Goal: Task Accomplishment & Management: Manage account settings

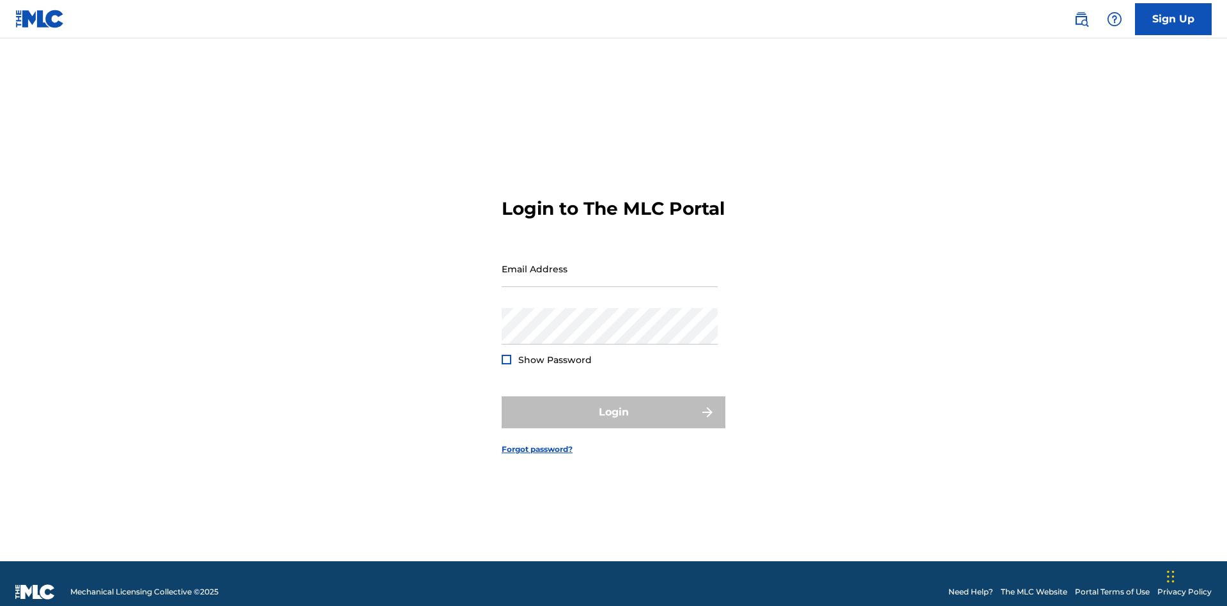
scroll to position [17, 0]
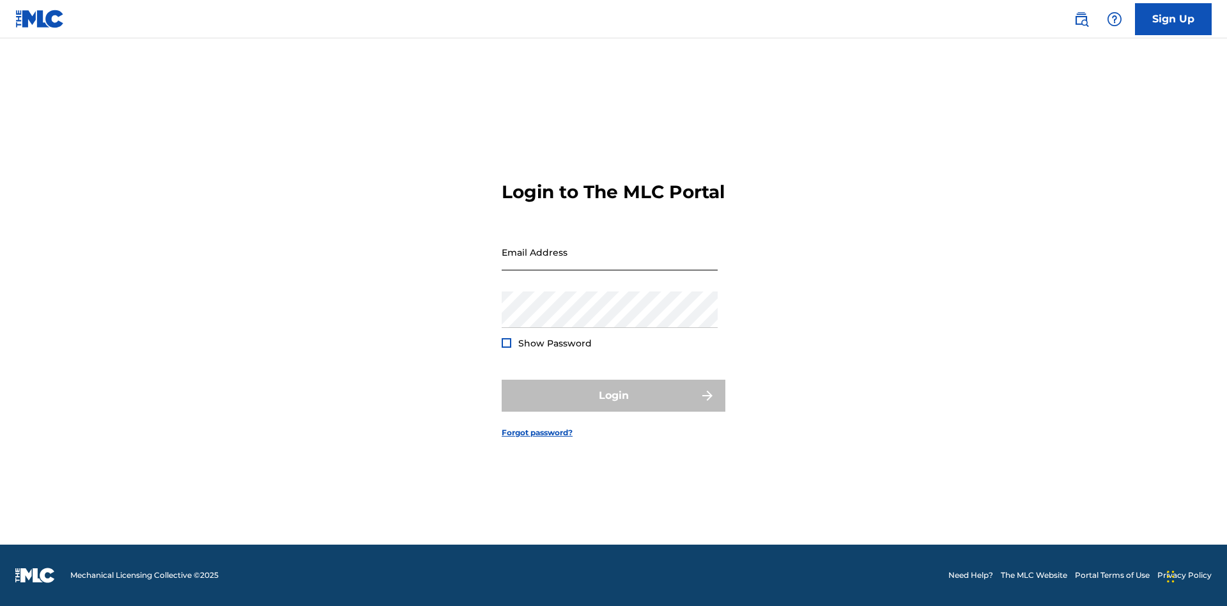
click at [610, 263] on input "Email Address" at bounding box center [610, 252] width 216 height 36
type input "[PERSON_NAME][EMAIL_ADDRESS][PERSON_NAME][DOMAIN_NAME]"
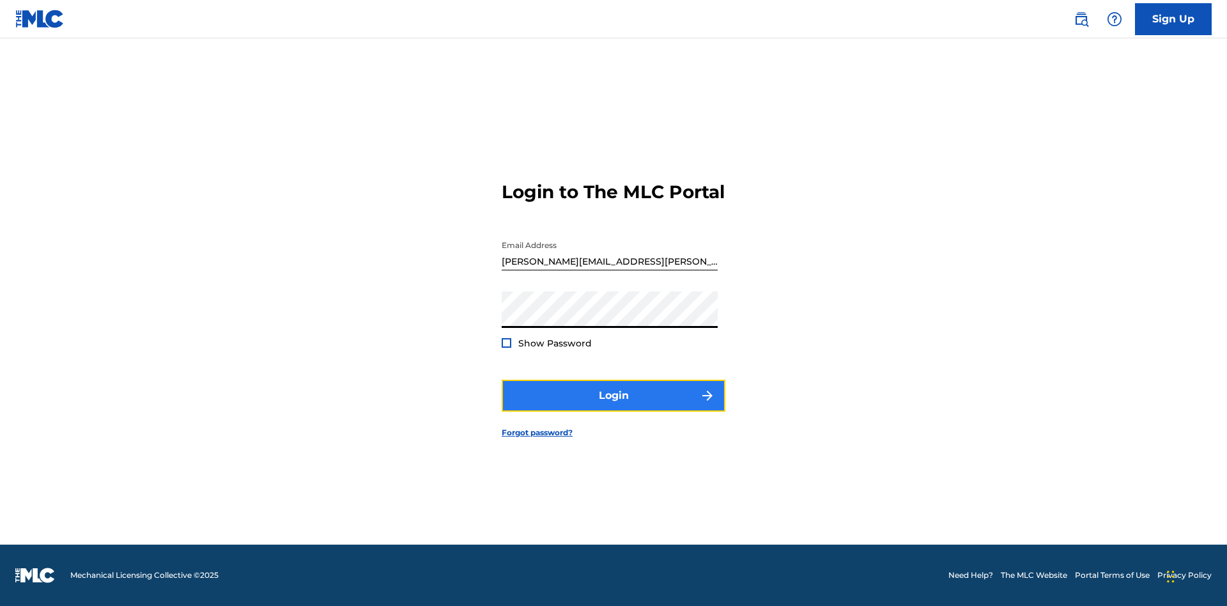
click at [614, 406] on button "Login" at bounding box center [614, 396] width 224 height 32
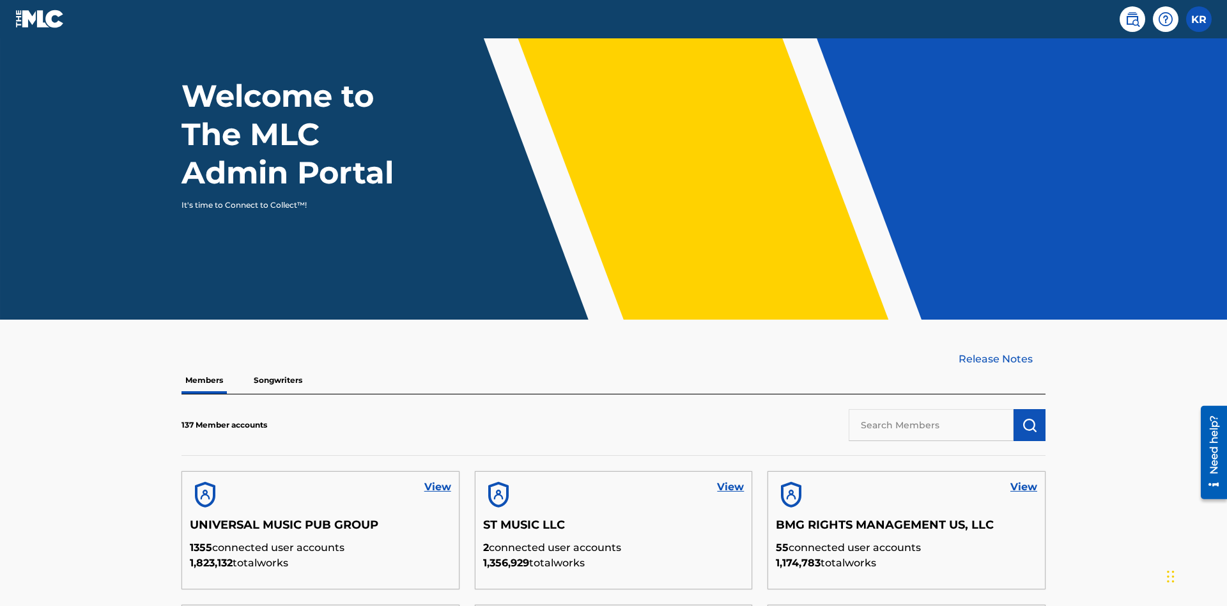
scroll to position [387, 0]
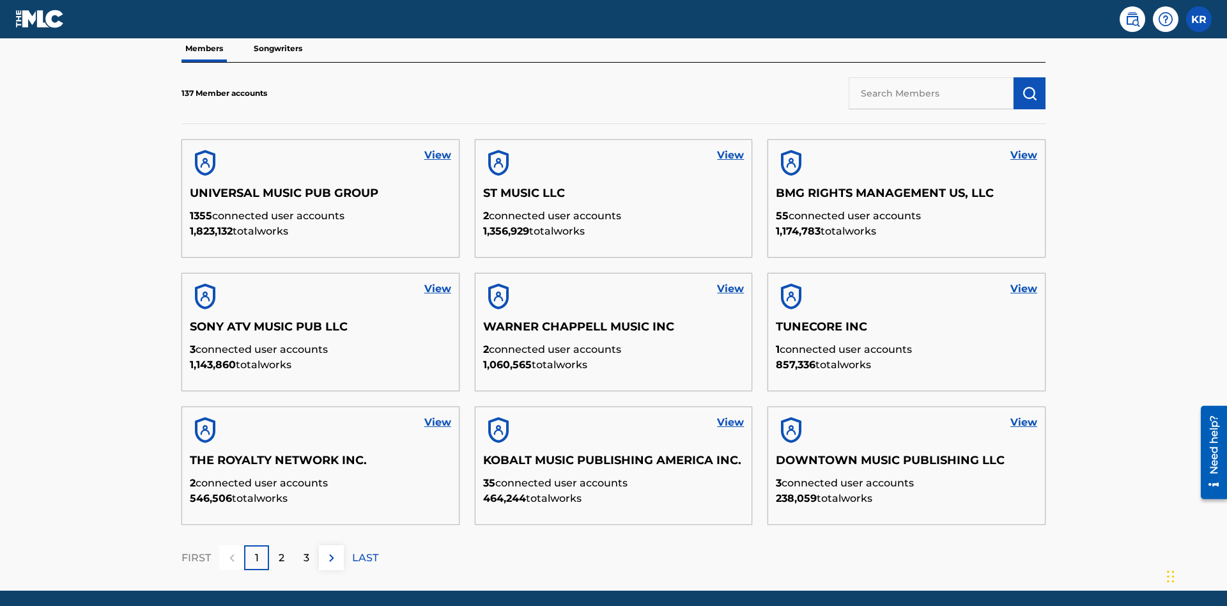
click at [931, 93] on input "text" at bounding box center [931, 93] width 165 height 32
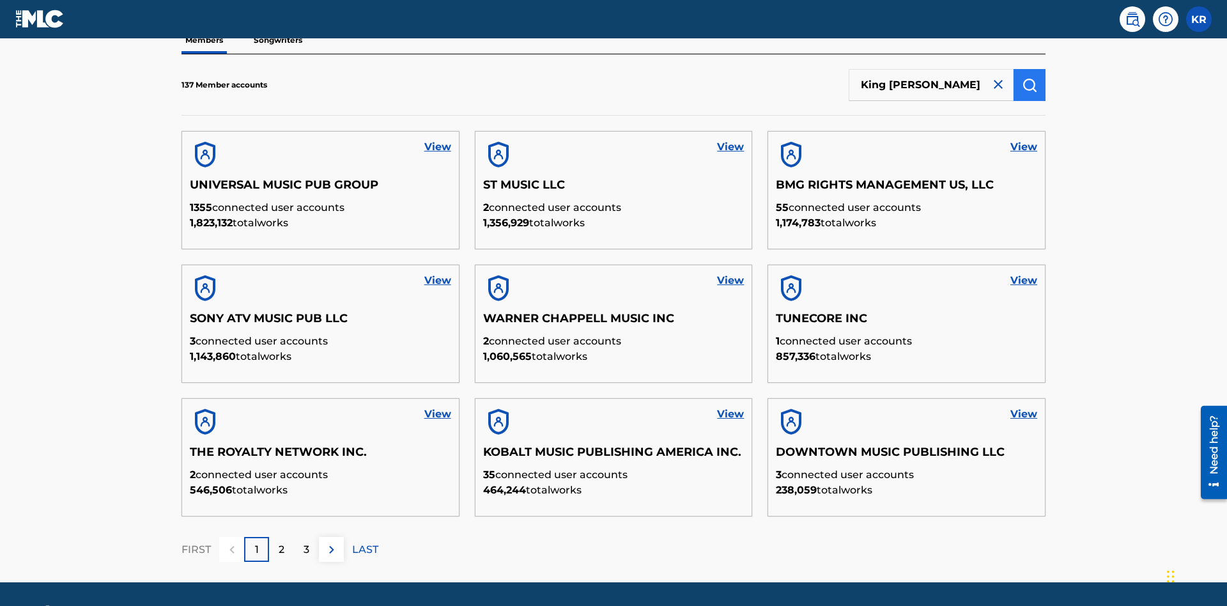
type input "King [PERSON_NAME]"
click at [1030, 84] on img "submit" at bounding box center [1029, 84] width 15 height 15
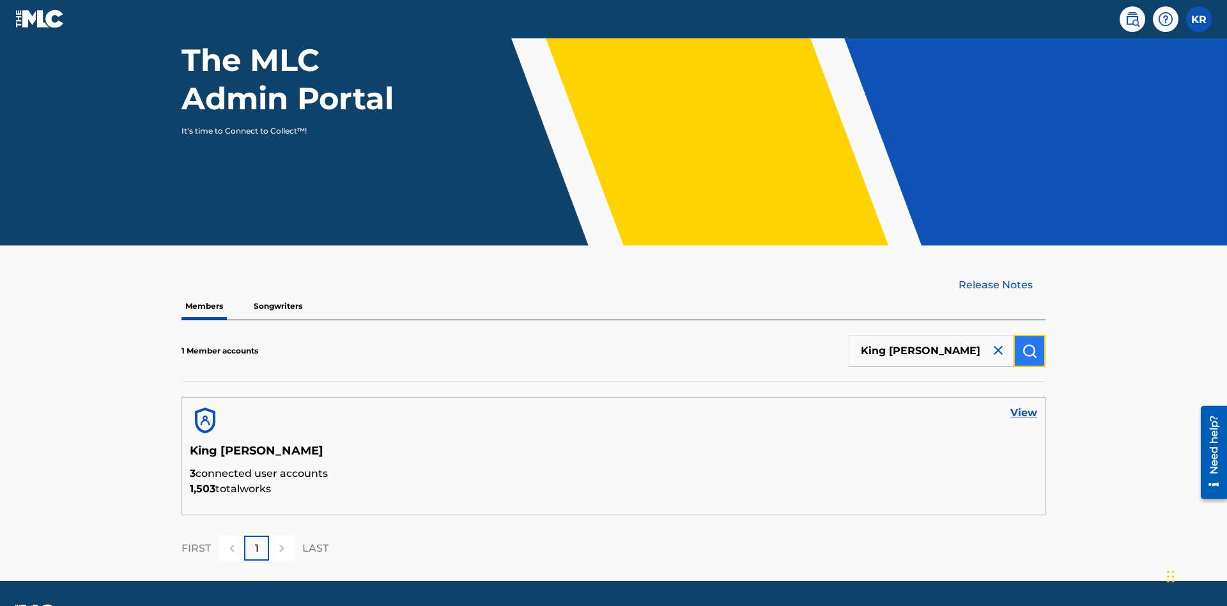
scroll to position [166, 0]
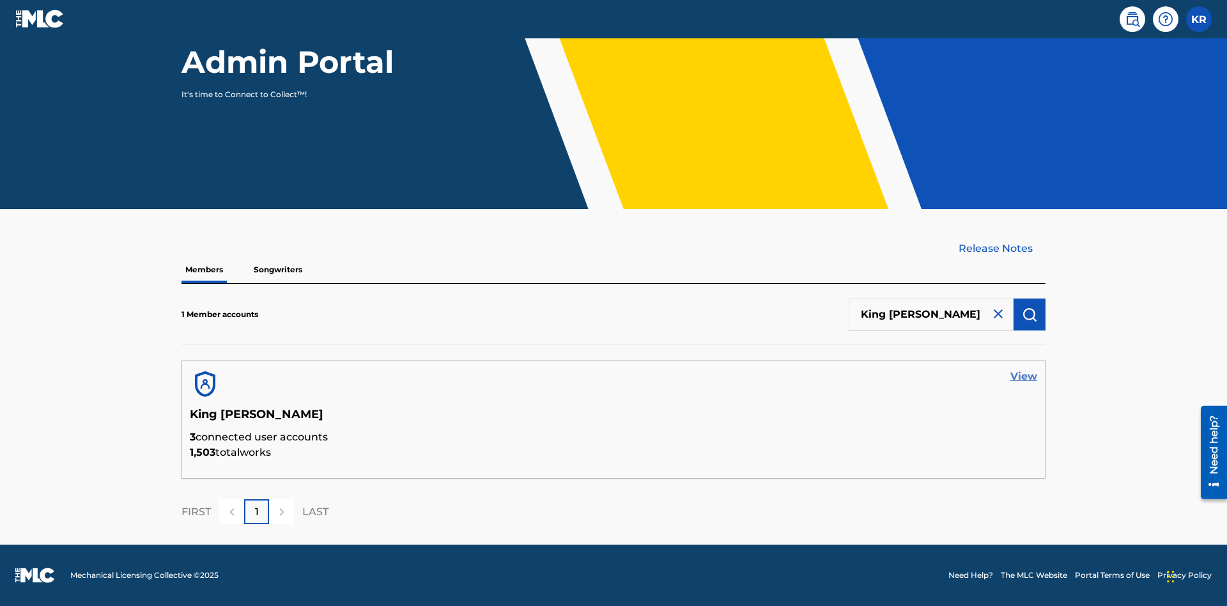
click at [1024, 376] on link "View" at bounding box center [1023, 376] width 27 height 15
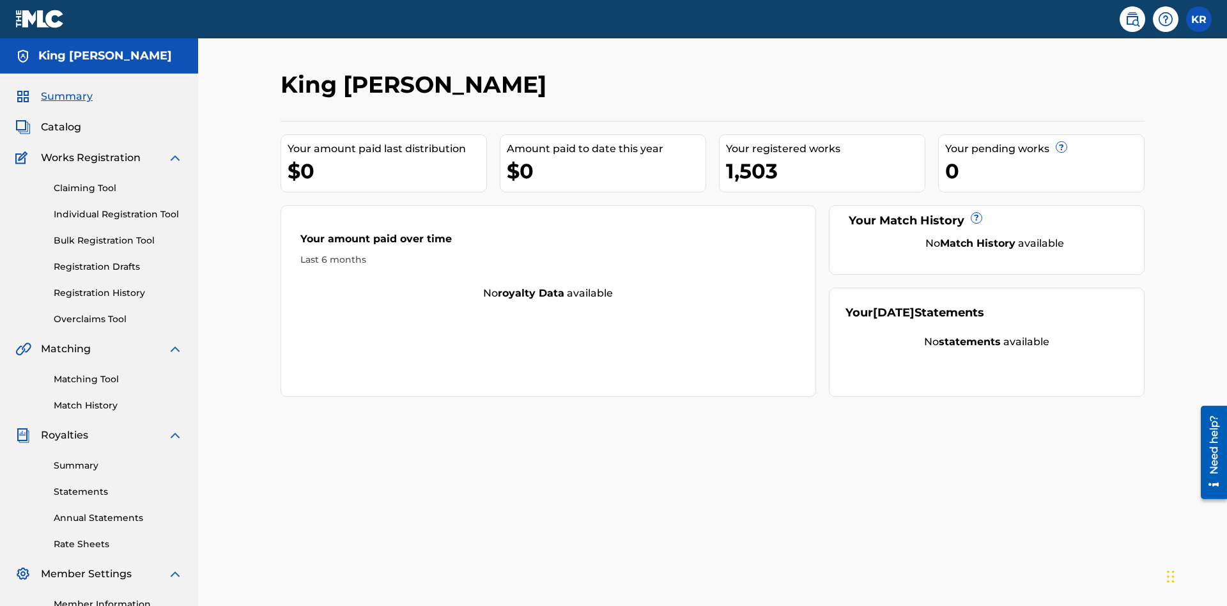
scroll to position [160, 0]
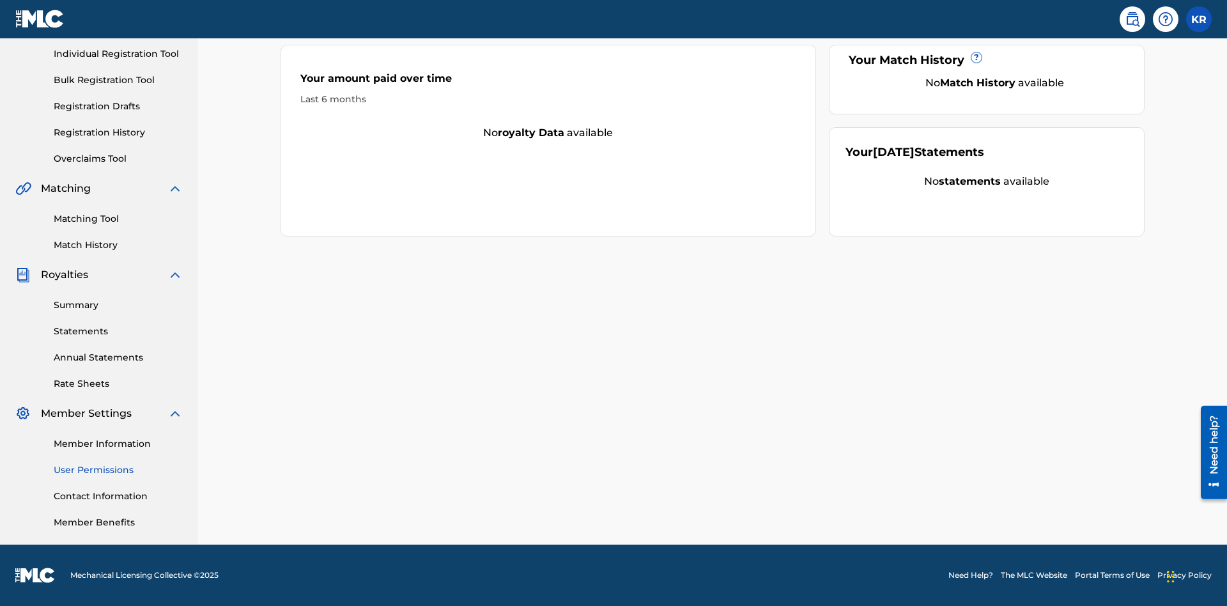
click at [118, 470] on link "User Permissions" at bounding box center [118, 469] width 129 height 13
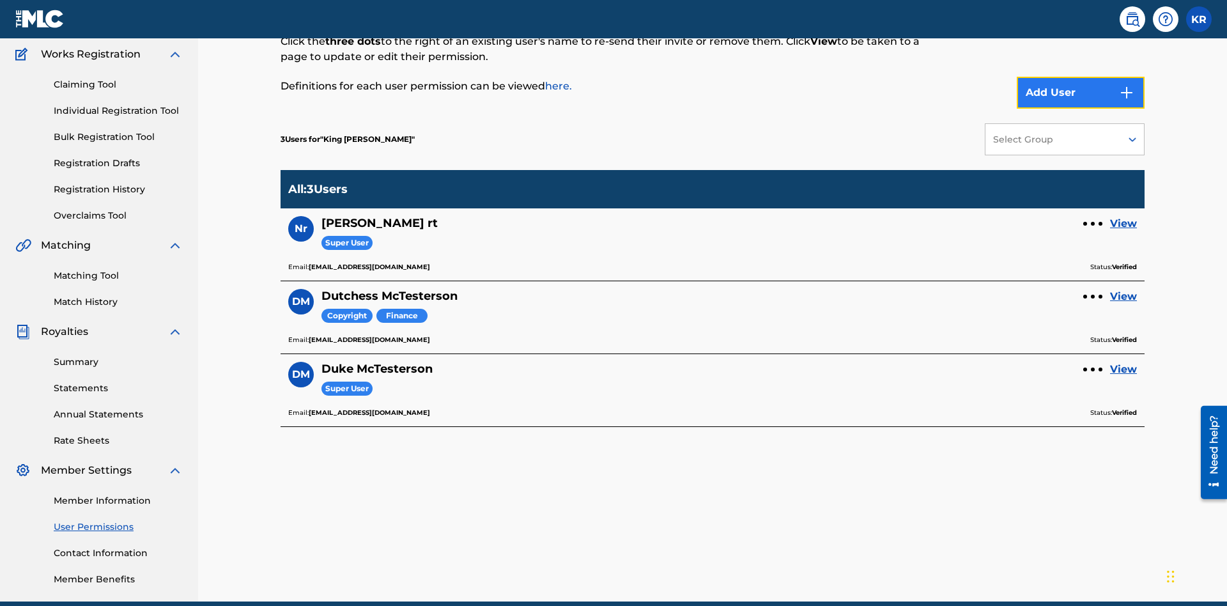
click at [1081, 93] on button "Add User" at bounding box center [1081, 93] width 128 height 32
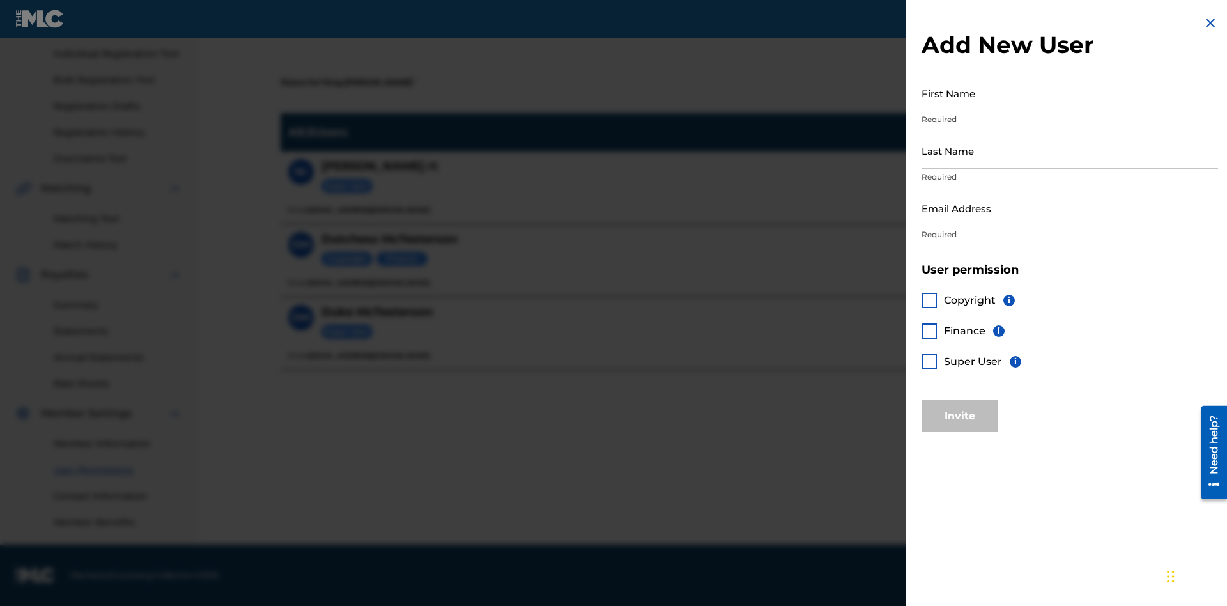
scroll to position [158, 0]
click at [1070, 93] on input "First Name" at bounding box center [1070, 93] width 297 height 36
type input "Test"
